Goal: Complete application form: Complete application form

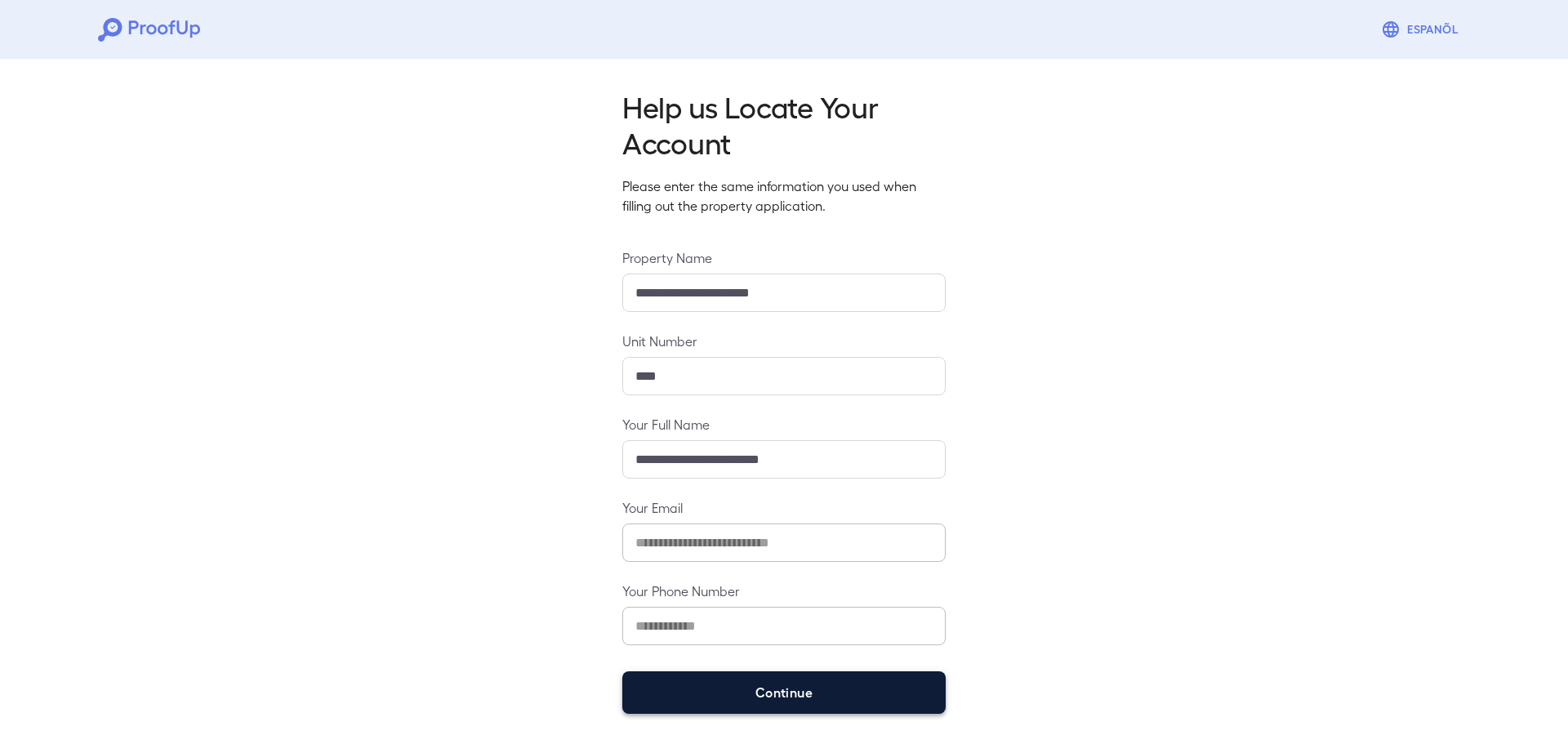
click at [808, 699] on button "Continue" at bounding box center [784, 693] width 323 height 42
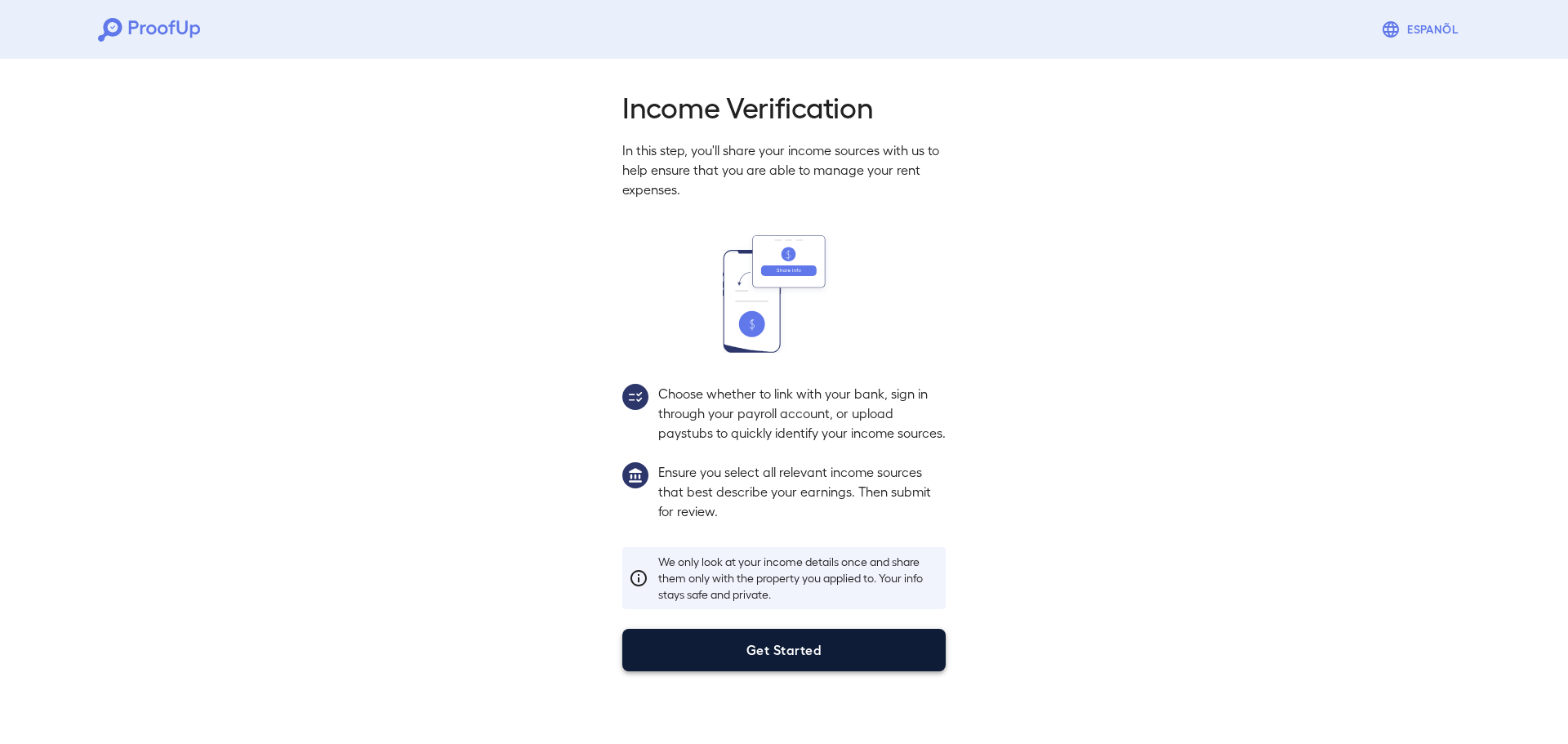
click at [847, 664] on button "Get Started" at bounding box center [784, 649] width 323 height 42
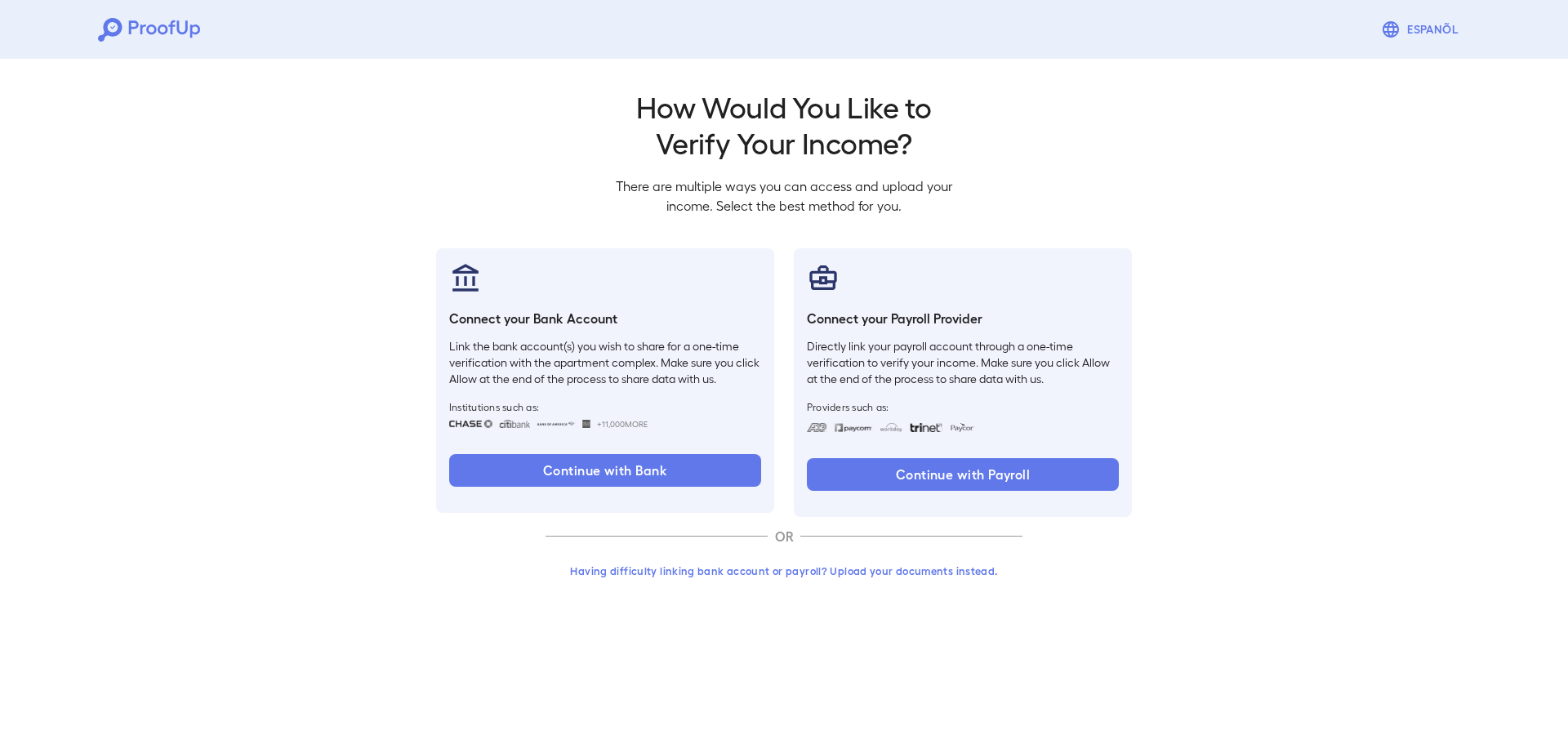
click at [699, 575] on button "Having difficulty linking bank account or payroll? Upload your documents instea…" at bounding box center [784, 571] width 477 height 29
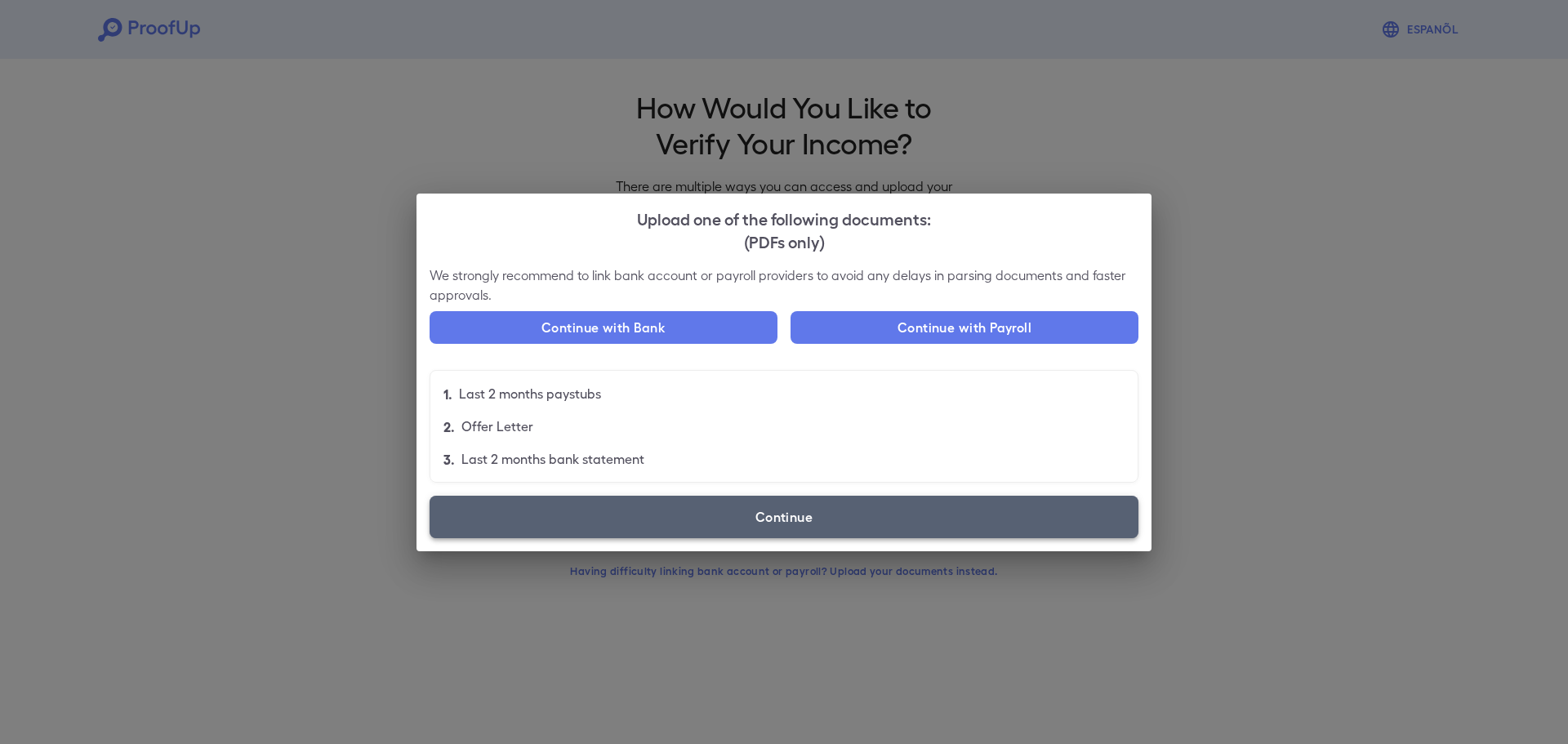
click at [785, 516] on label "Continue" at bounding box center [784, 517] width 709 height 42
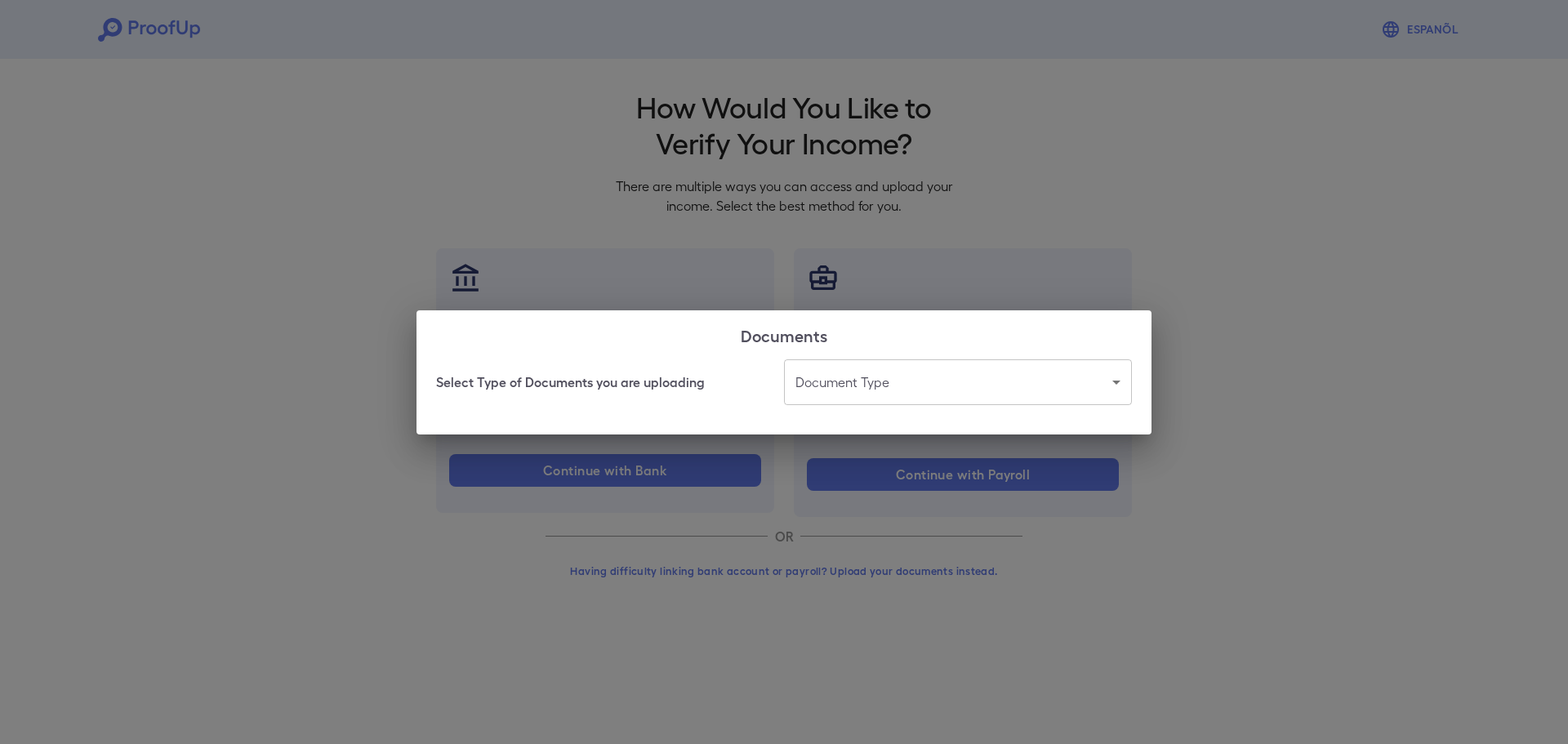
click at [997, 377] on body "Espanõl Go back How Would You Like to Verify Your Income? There are multiple wa…" at bounding box center [784, 312] width 1568 height 625
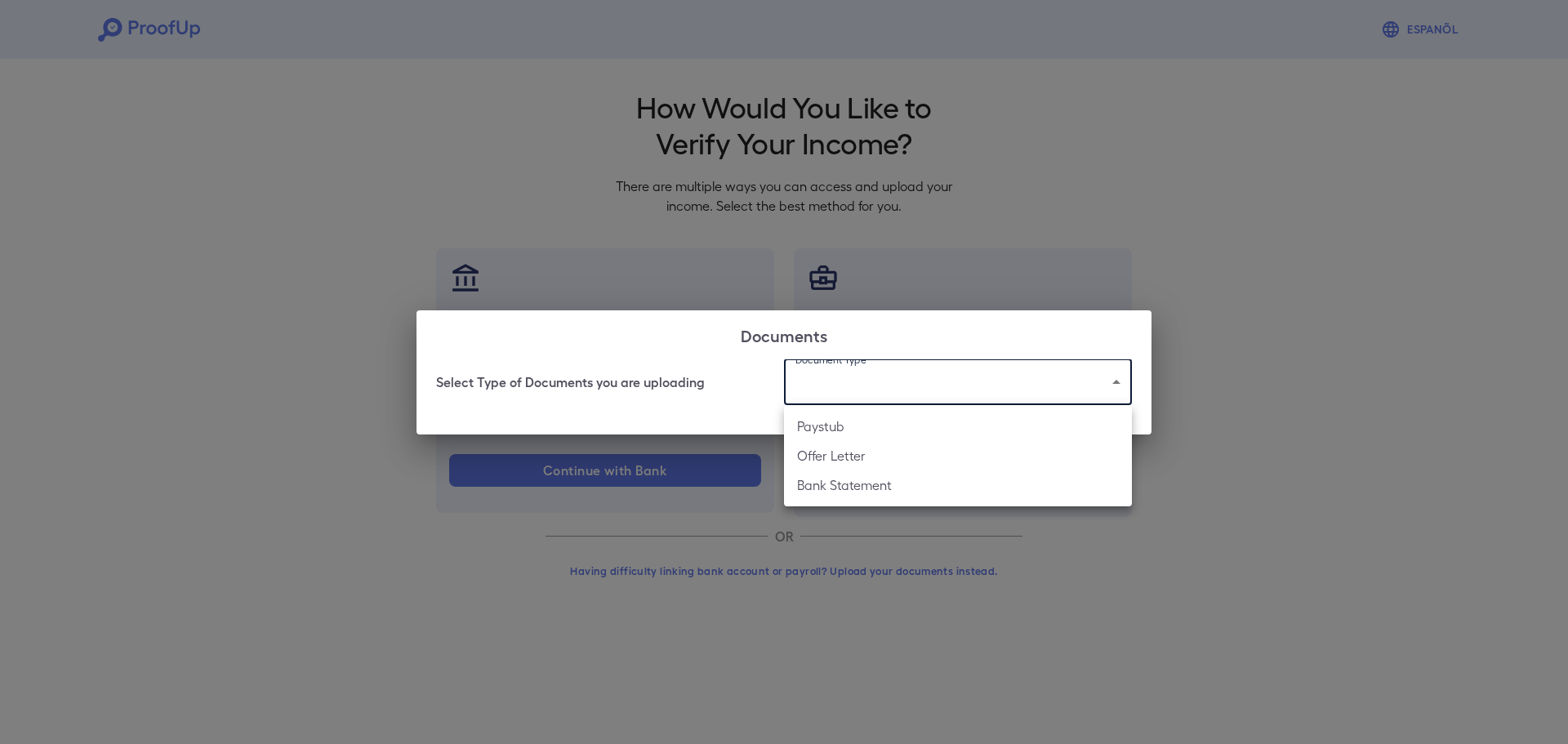
click at [821, 483] on li "Bank Statement" at bounding box center [959, 484] width 348 height 29
type input "**********"
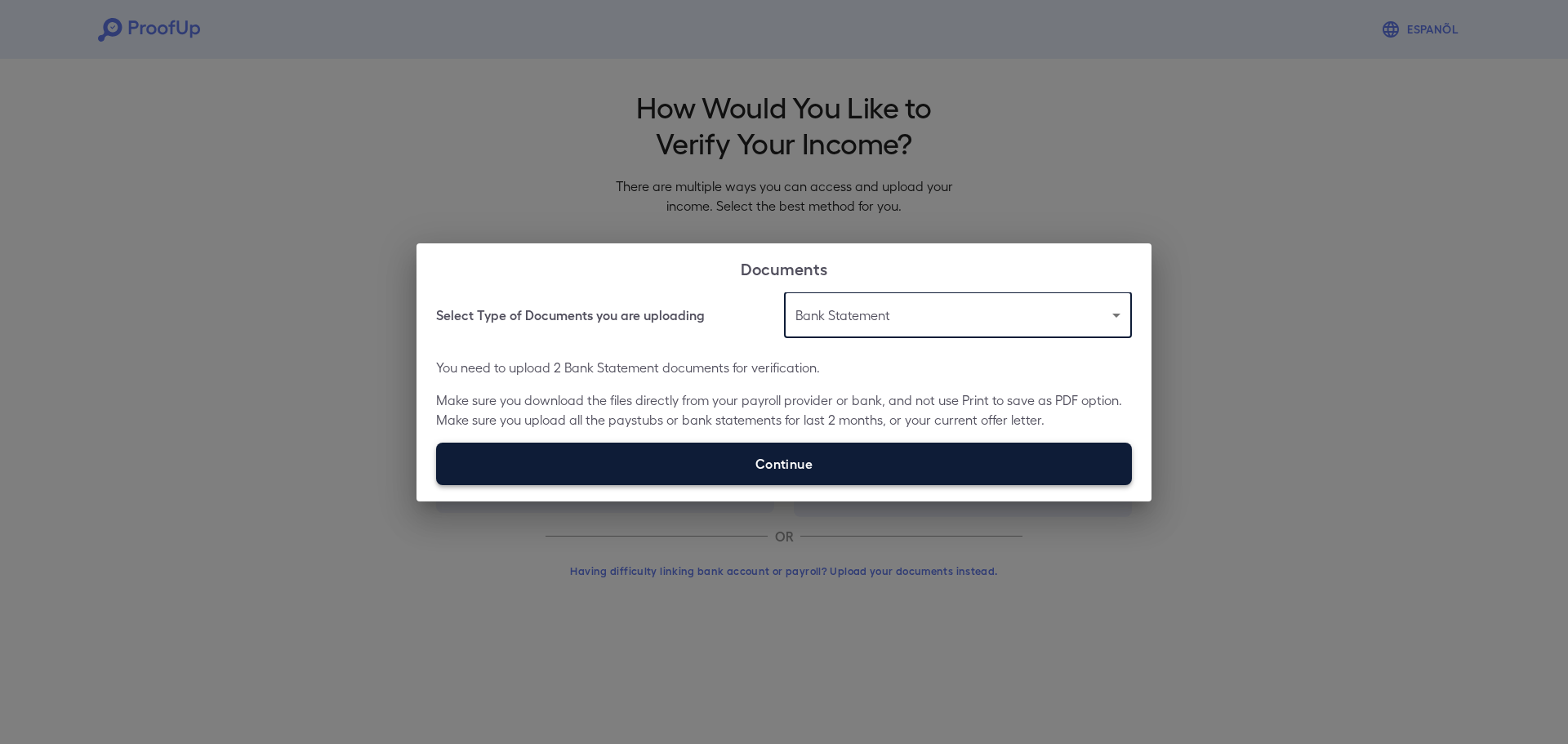
click at [798, 461] on label "Continue" at bounding box center [784, 464] width 696 height 42
click at [437, 484] on input "Continue" at bounding box center [436, 484] width 1 height 1
type input "**********"
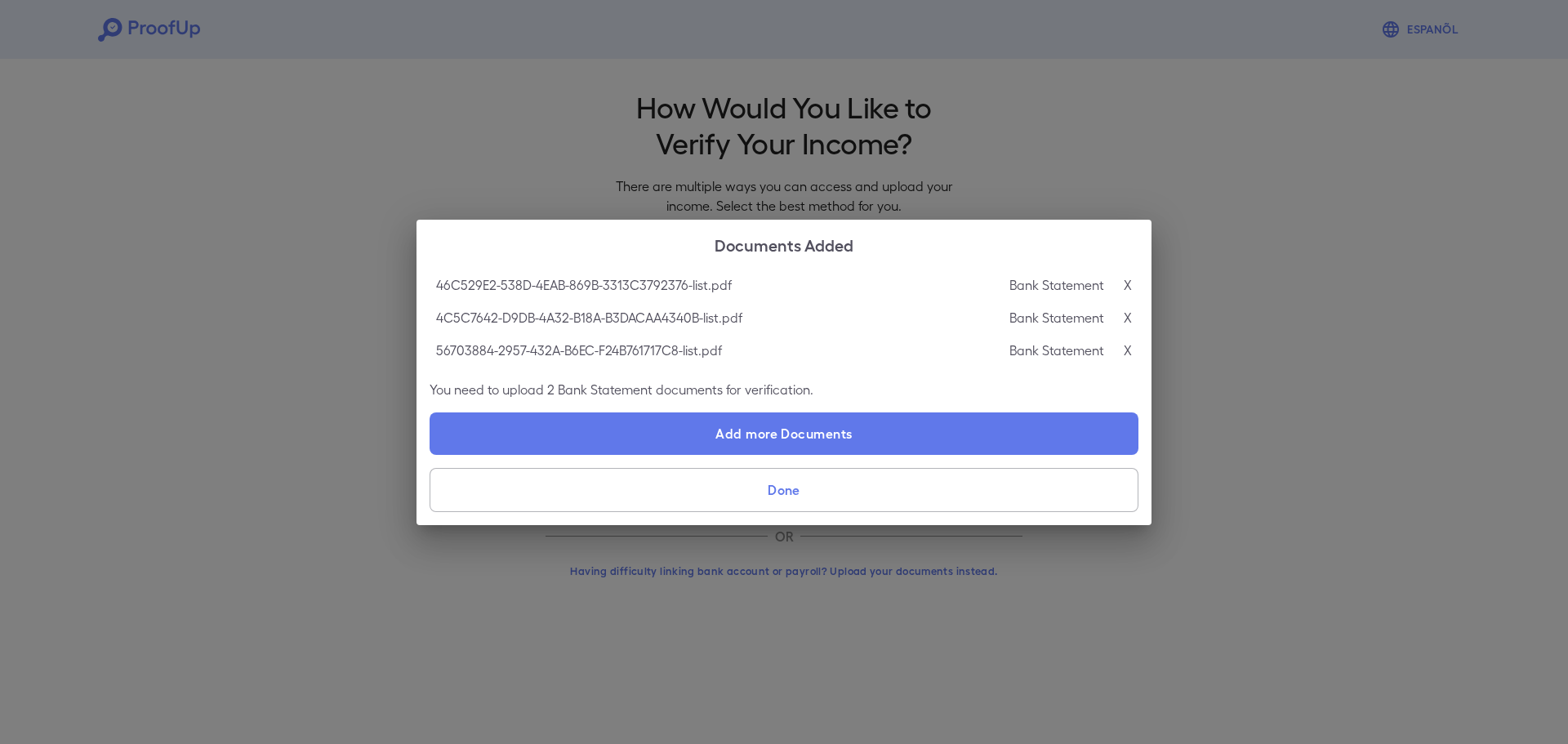
click at [790, 489] on button "Done" at bounding box center [784, 489] width 709 height 44
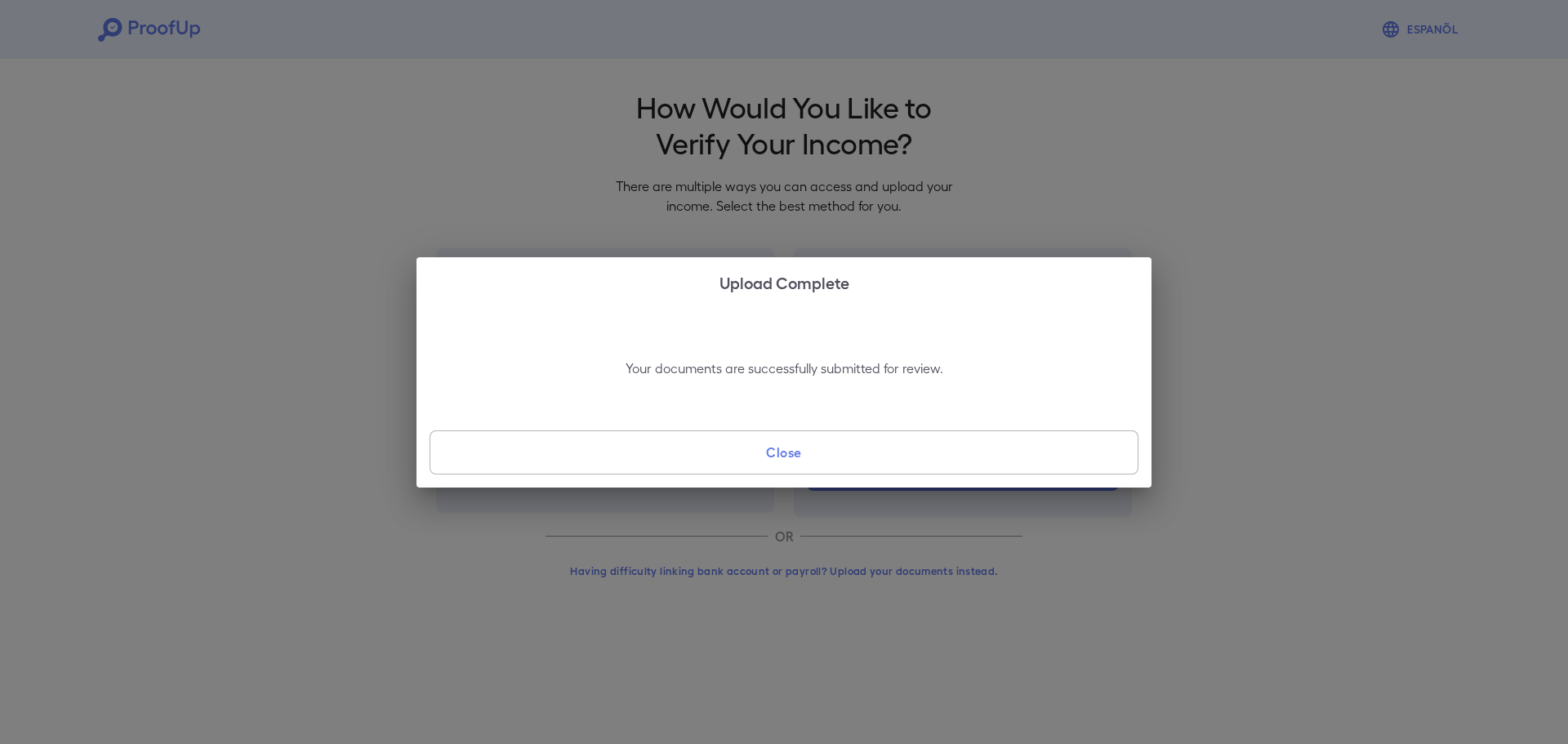
click at [1003, 458] on button "Close" at bounding box center [784, 452] width 709 height 44
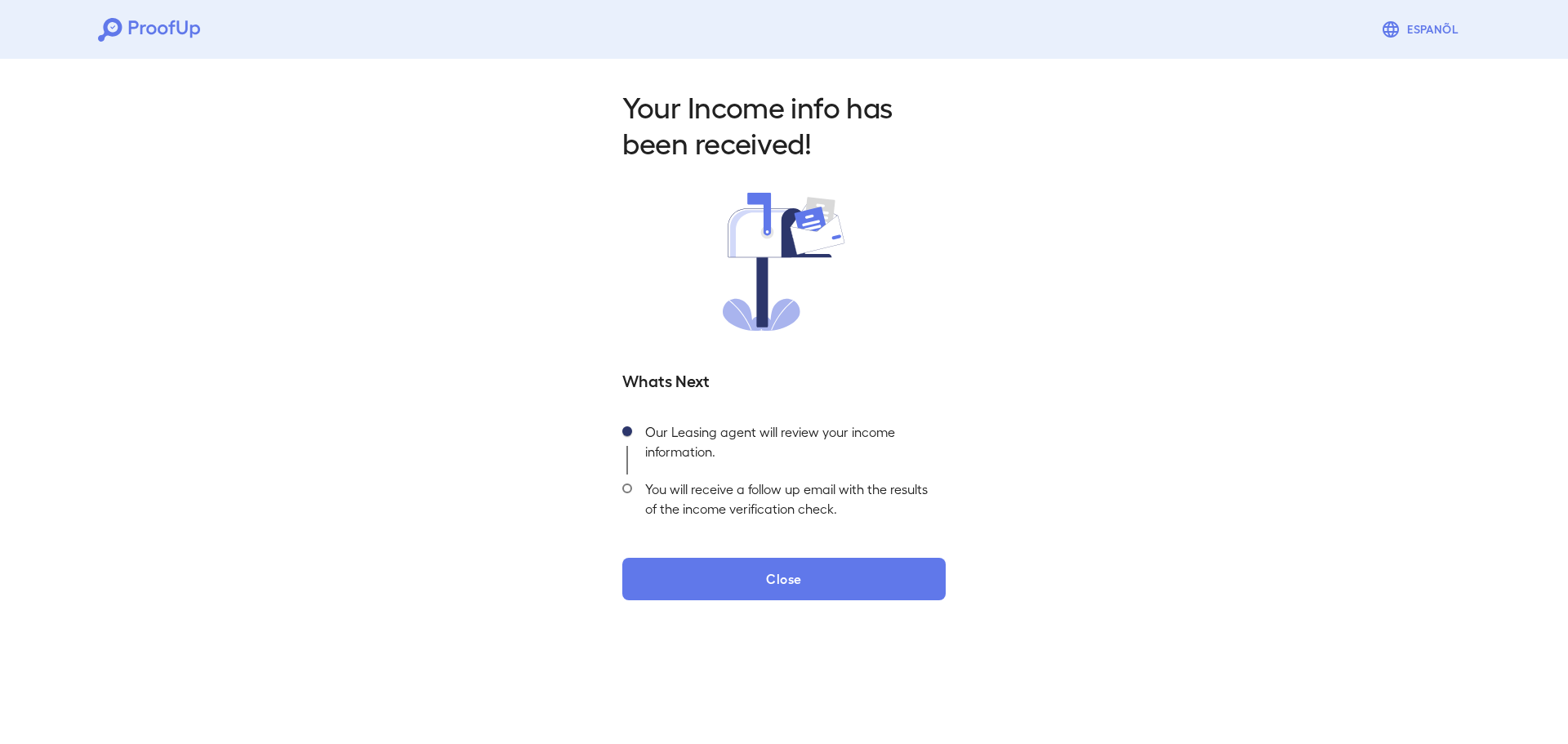
click at [1038, 265] on div "Your Income info has been received! Whats Next Our Leasing agent will review yo…" at bounding box center [784, 339] width 1568 height 574
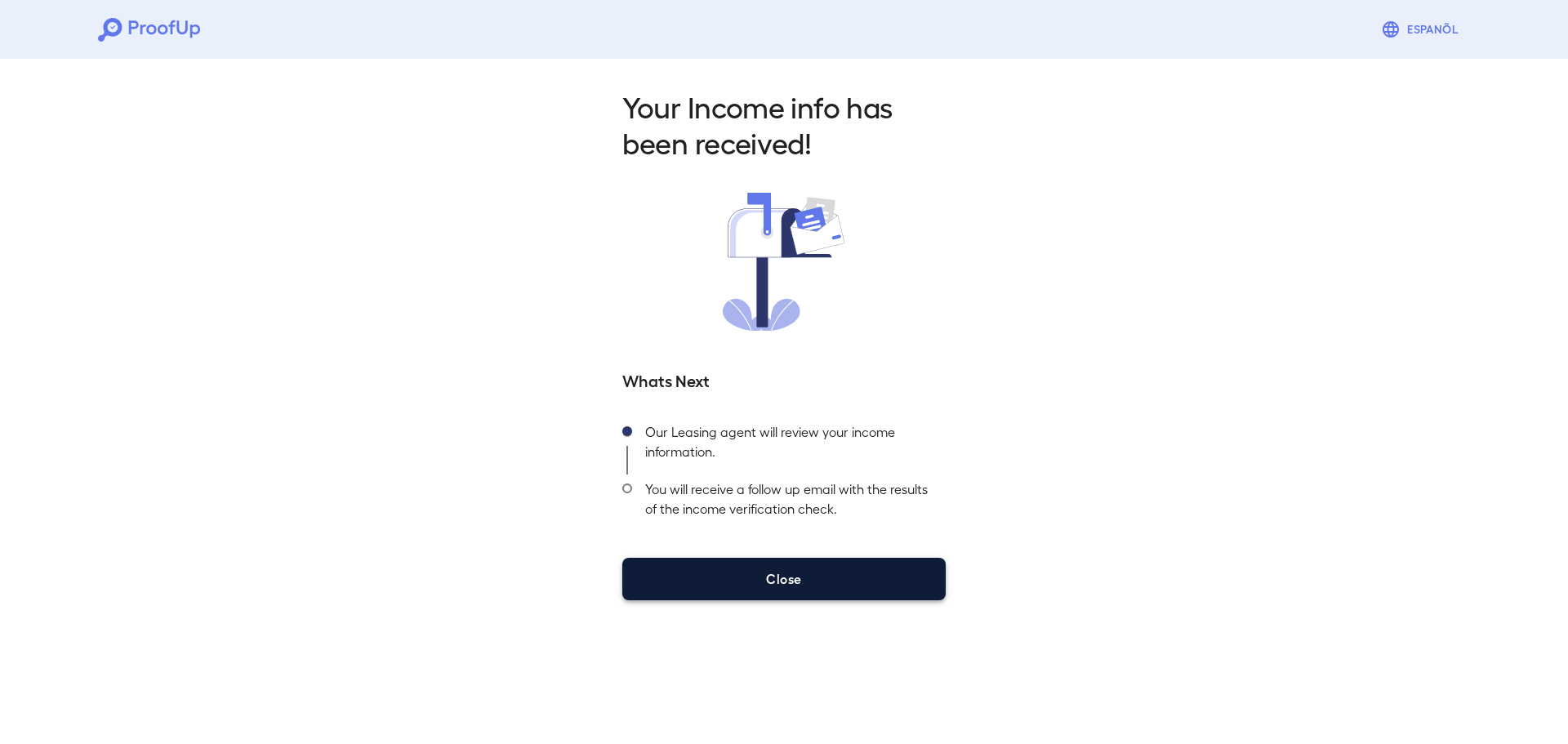
click at [829, 586] on button "Close" at bounding box center [784, 579] width 323 height 42
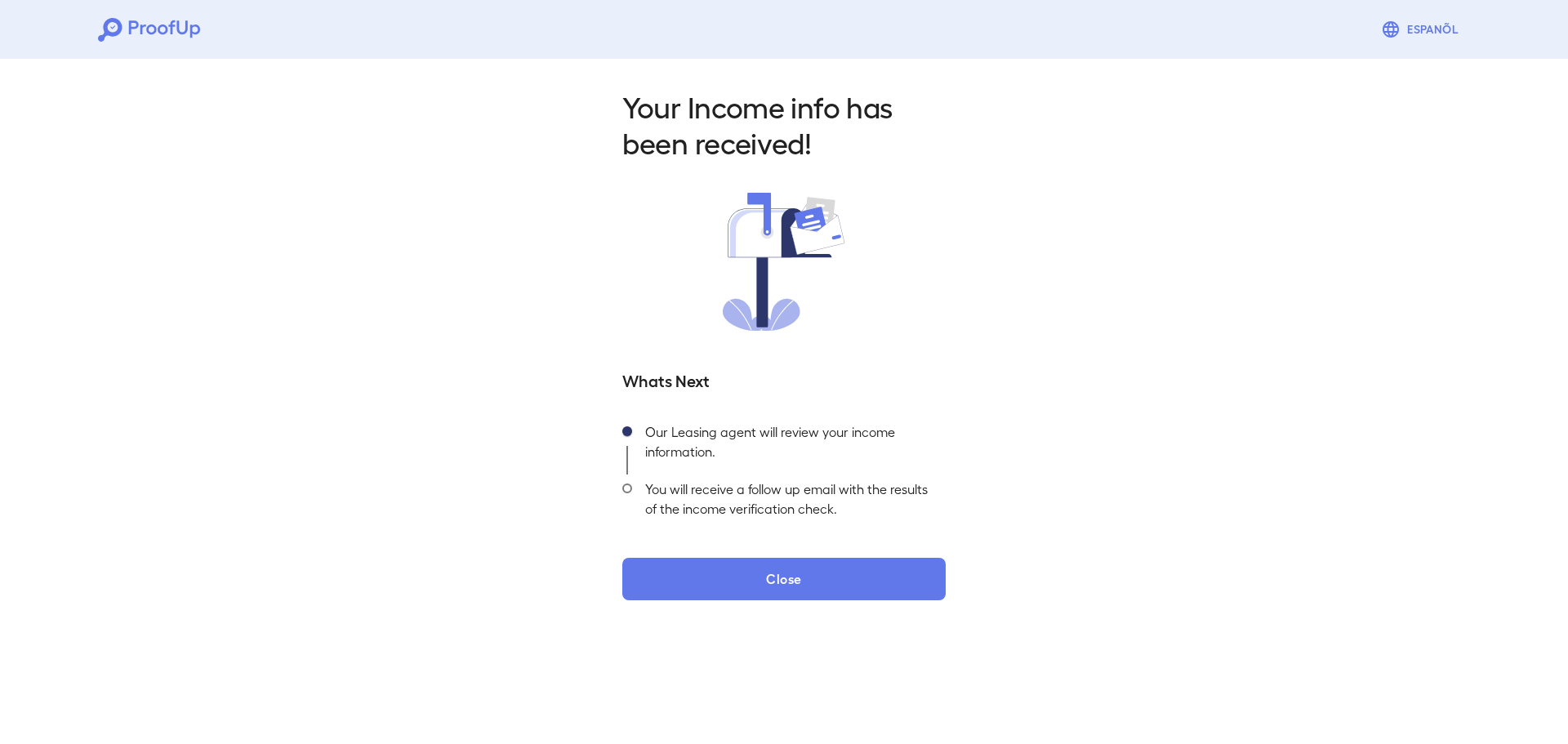
click at [1211, 377] on div "Your Income info has been received! Whats Next Our Leasing agent will review yo…" at bounding box center [784, 339] width 1568 height 574
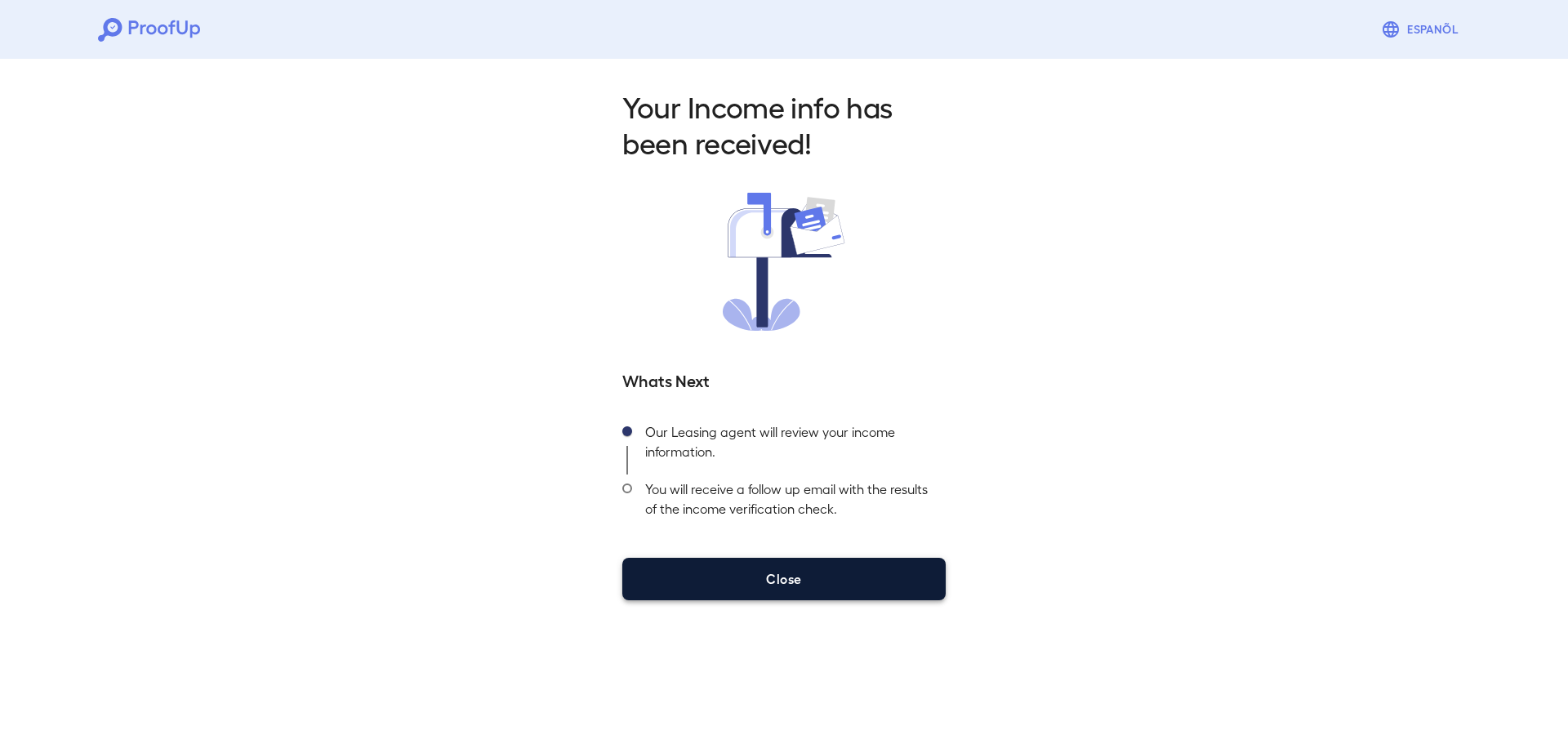
click at [846, 564] on button "Close" at bounding box center [784, 579] width 323 height 42
